Goal: Transaction & Acquisition: Purchase product/service

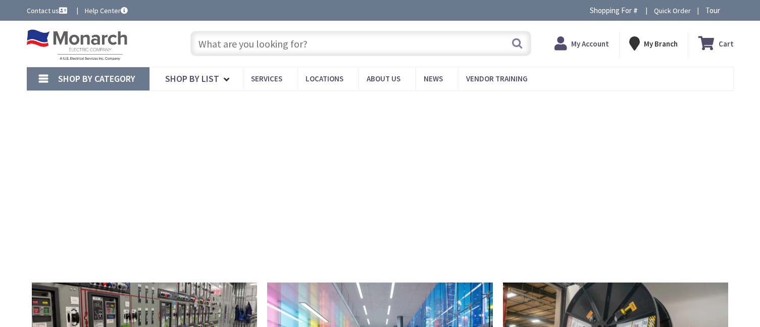
click at [348, 43] on input "text" at bounding box center [360, 43] width 341 height 25
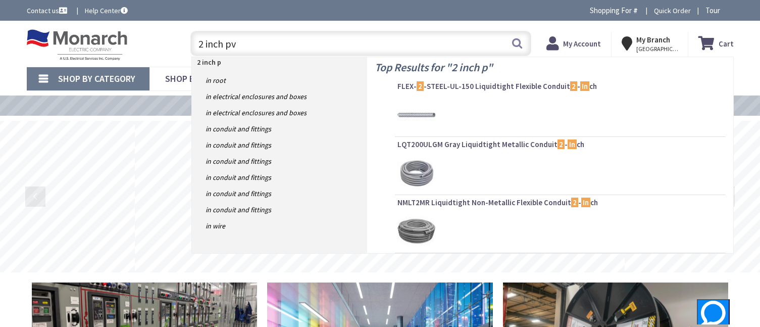
type input "2 inch pvc"
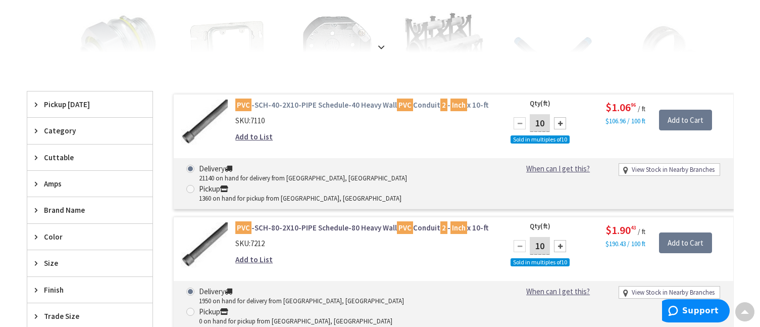
drag, startPoint x: 296, startPoint y: 55, endPoint x: 294, endPoint y: 99, distance: 43.9
click at [296, 55] on div "View Subcategories PVC Conduit Fittings (262) Outlet/Switch Boxes (105) Conduit…" at bounding box center [380, 307] width 707 height 812
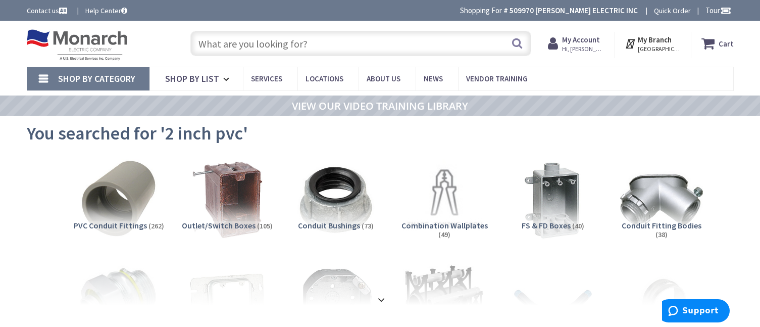
click at [262, 47] on input "text" at bounding box center [360, 43] width 341 height 25
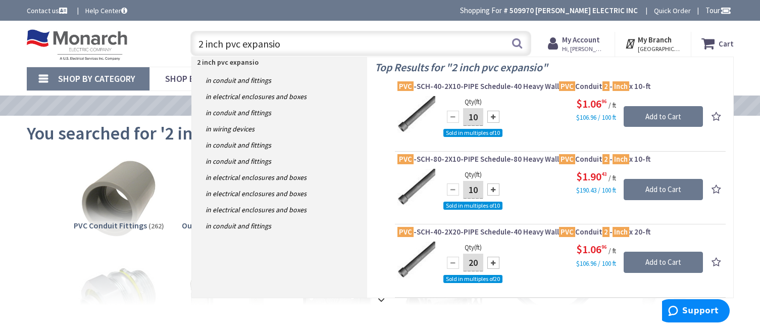
type input "2 inch pvc expansion"
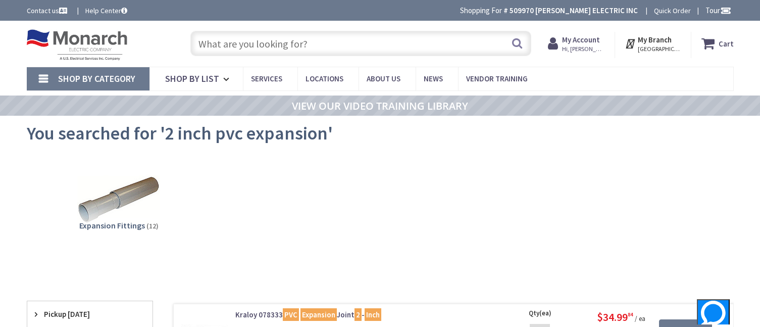
click at [249, 44] on input "text" at bounding box center [360, 43] width 341 height 25
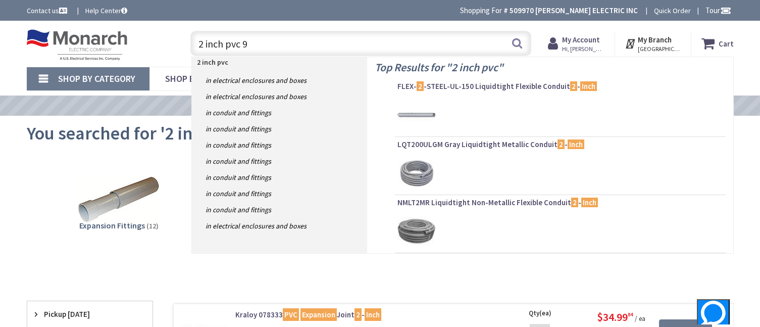
type input "2 inch pvc 90"
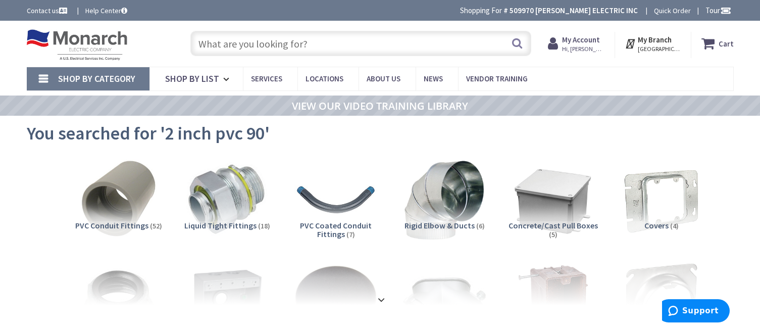
click at [287, 40] on input "text" at bounding box center [360, 43] width 341 height 25
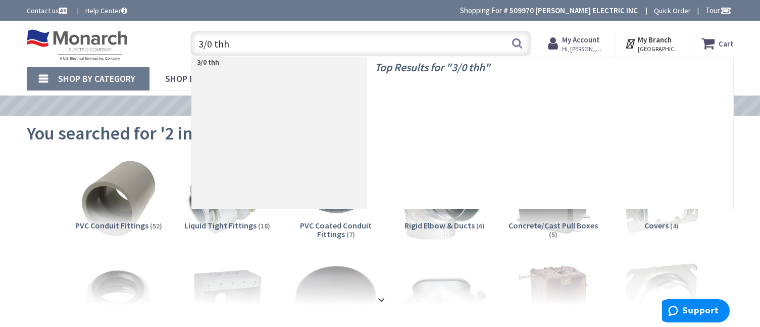
type input "3/0 thhn"
